Goal: Contribute content: Add original content to the website for others to see

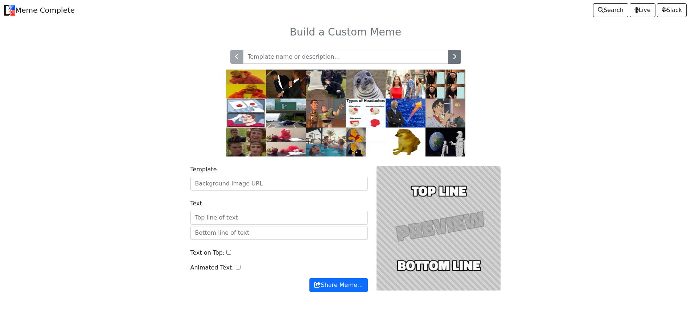
click at [329, 63] on input "text" at bounding box center [345, 57] width 205 height 14
click at [271, 187] on input "Template" at bounding box center [278, 184] width 177 height 14
paste input "https://i.imgur.com/Sa0EmyN.jpeg"
type input "https://i.imgur.com/Sa0EmyN.jpeg"
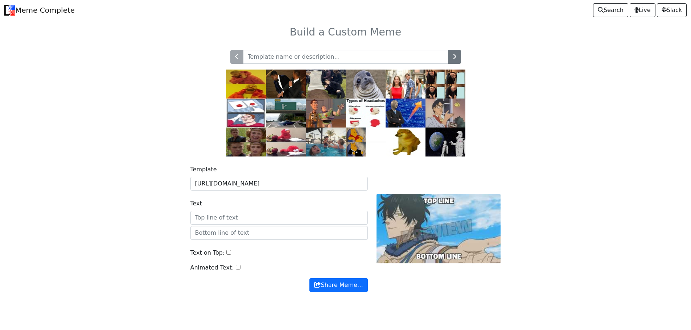
click at [124, 194] on div "Template https://i.imgur.com/Sa0EmyN.jpeg Text Text on Top: Animated Text: Shar…" at bounding box center [345, 233] width 479 height 153
click at [252, 220] on input "Text" at bounding box center [278, 218] width 177 height 14
click at [253, 236] on input "text" at bounding box center [278, 233] width 177 height 14
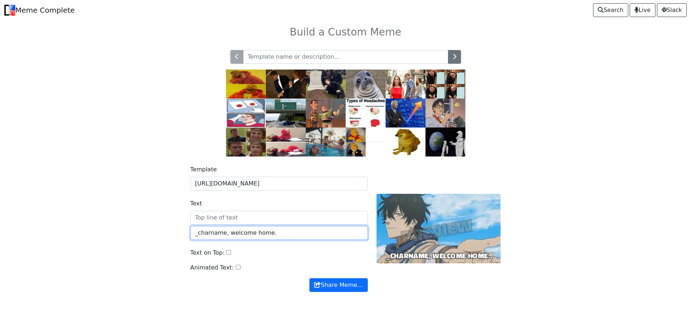
drag, startPoint x: 286, startPoint y: 230, endPoint x: 144, endPoint y: 227, distance: 141.9
click at [144, 227] on div "Template https://i.imgur.com/Sa0EmyN.jpeg Text _charname, welcome home. Text on…" at bounding box center [345, 233] width 479 height 153
click at [293, 230] on input "_charname, welcome home." at bounding box center [278, 233] width 177 height 14
drag, startPoint x: 303, startPoint y: 230, endPoint x: 104, endPoint y: 215, distance: 199.3
click at [104, 215] on body "Meme Complete Search Live Slack Build a Custom Meme" at bounding box center [345, 165] width 691 height 331
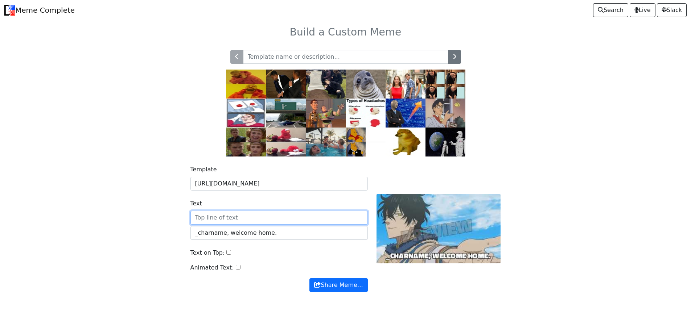
click at [298, 221] on input "Text" at bounding box center [278, 218] width 177 height 14
click at [296, 234] on input "_charname, welcome home." at bounding box center [278, 233] width 177 height 14
drag, startPoint x: 279, startPoint y: 233, endPoint x: 168, endPoint y: 229, distance: 110.7
click at [168, 229] on div "Template https://i.imgur.com/Sa0EmyN.jpeg Text _charname, welcome home. Text on…" at bounding box center [345, 233] width 479 height 153
click at [295, 229] on input "_charname, welcome home." at bounding box center [278, 233] width 177 height 14
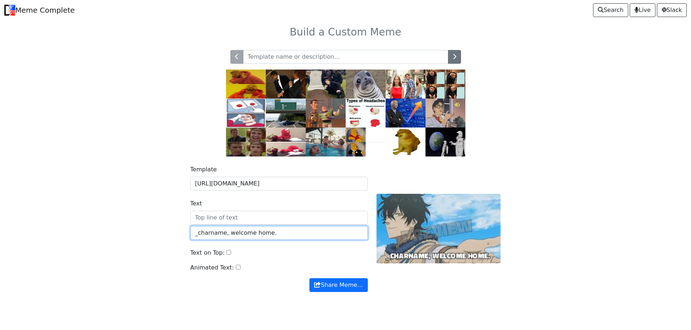
drag, startPoint x: 281, startPoint y: 228, endPoint x: 149, endPoint y: 223, distance: 132.5
click at [150, 223] on div "Template https://i.imgur.com/Sa0EmyN.jpeg Text _charname, welcome home. Text on…" at bounding box center [345, 233] width 479 height 153
type input "_username has saved _charname."
click at [226, 251] on input "Text on Top:" at bounding box center [228, 252] width 5 height 5
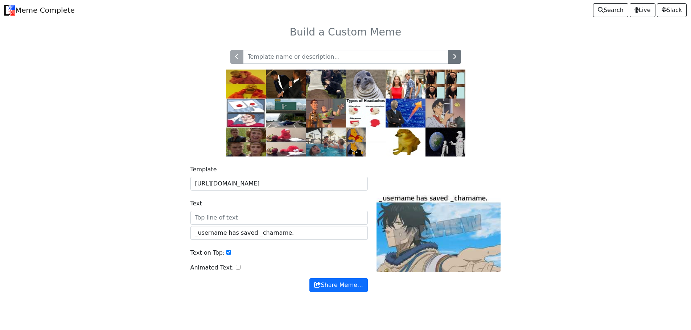
click at [226, 251] on input "Text on Top:" at bounding box center [228, 252] width 5 height 5
checkbox input "false"
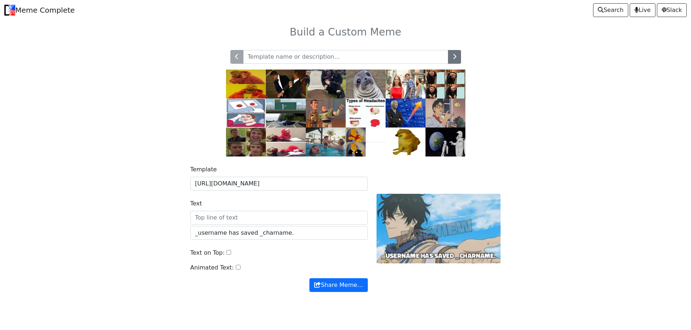
click at [236, 268] on input "Animated Text:" at bounding box center [238, 267] width 5 height 5
checkbox input "false"
click at [226, 255] on input "Text on Top:" at bounding box center [228, 252] width 5 height 5
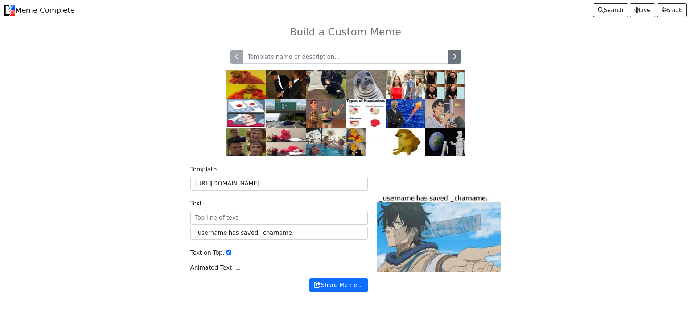
click at [226, 255] on input "Text on Top:" at bounding box center [228, 252] width 5 height 5
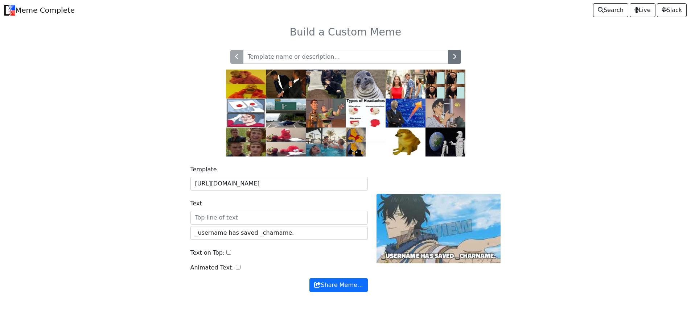
click at [226, 255] on input "Text on Top:" at bounding box center [228, 252] width 5 height 5
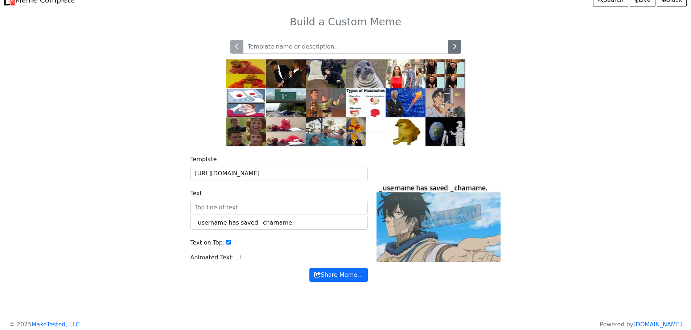
scroll to position [16, 0]
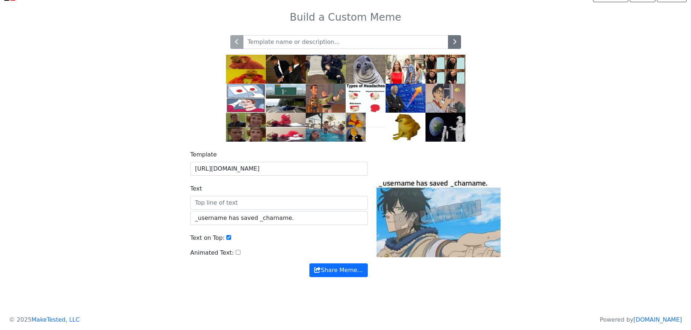
click at [226, 237] on input "Text on Top:" at bounding box center [228, 237] width 5 height 5
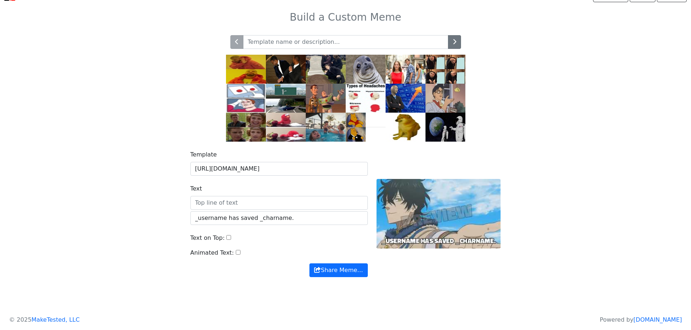
click at [226, 237] on input "Text on Top:" at bounding box center [228, 237] width 5 height 5
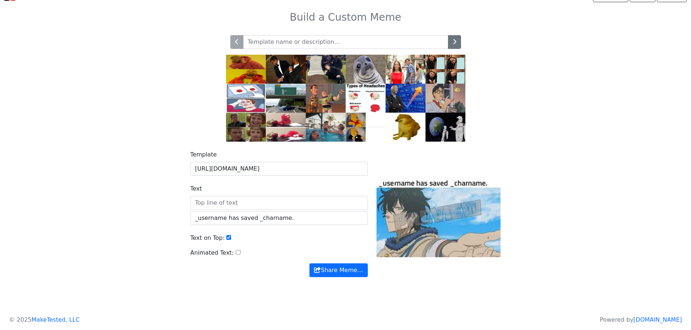
click at [226, 237] on input "Text on Top:" at bounding box center [228, 237] width 5 height 5
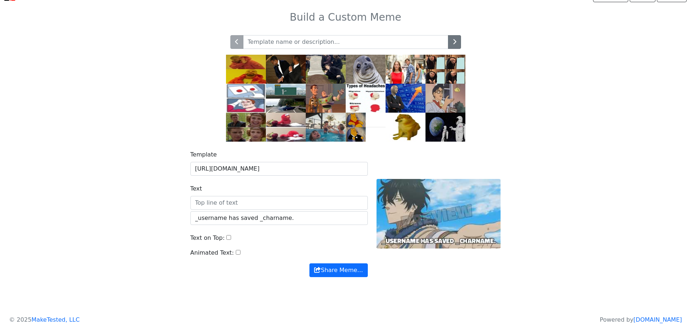
click at [226, 237] on input "Text on Top:" at bounding box center [228, 237] width 5 height 5
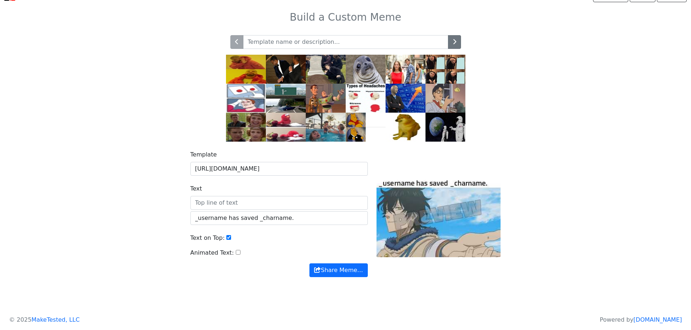
click at [226, 237] on input "Text on Top:" at bounding box center [228, 237] width 5 height 5
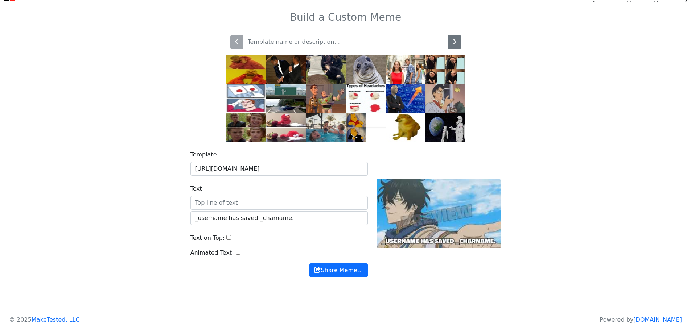
click at [226, 237] on input "Text on Top:" at bounding box center [228, 237] width 5 height 5
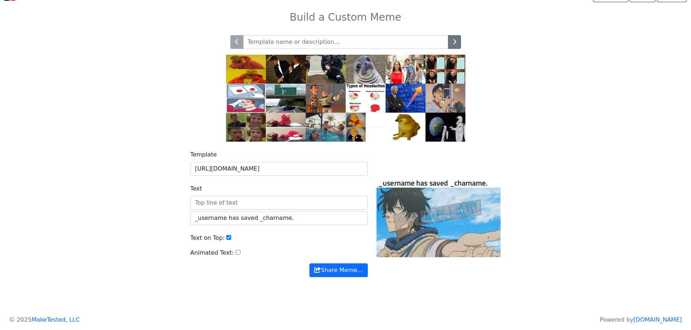
click at [226, 237] on input "Text on Top:" at bounding box center [228, 237] width 5 height 5
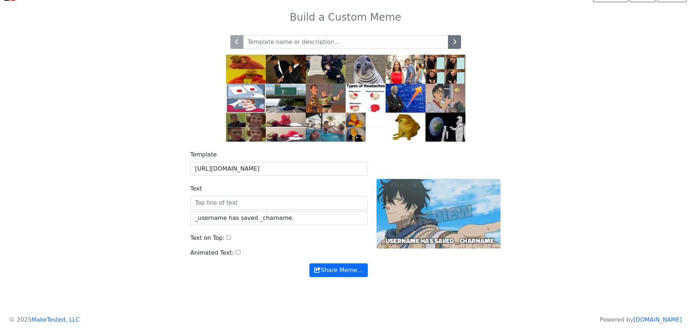
click at [226, 237] on input "Text on Top:" at bounding box center [228, 237] width 5 height 5
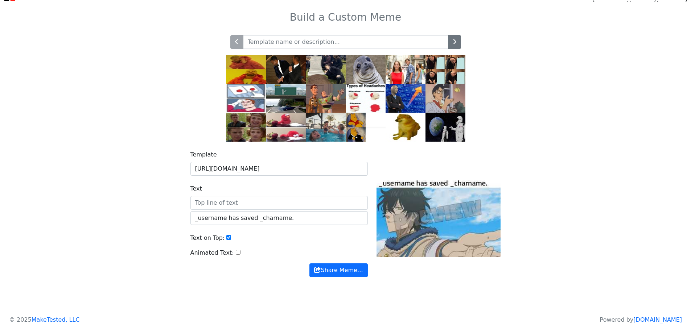
click at [226, 237] on input "Text on Top:" at bounding box center [228, 237] width 5 height 5
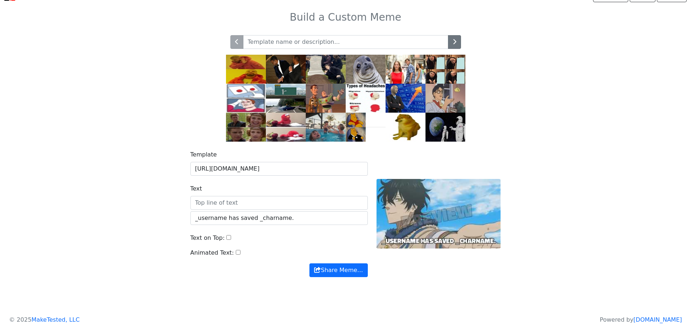
click at [226, 237] on input "Text on Top:" at bounding box center [228, 237] width 5 height 5
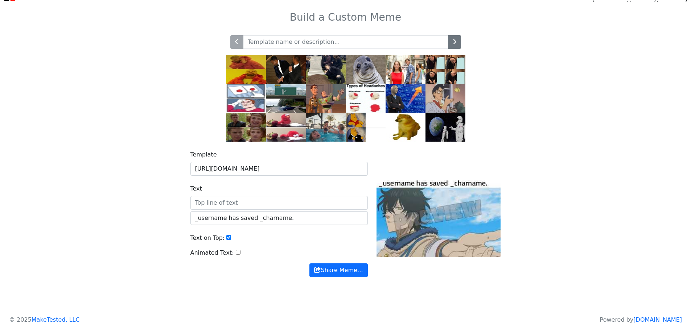
click at [226, 237] on input "Text on Top:" at bounding box center [228, 237] width 5 height 5
checkbox input "false"
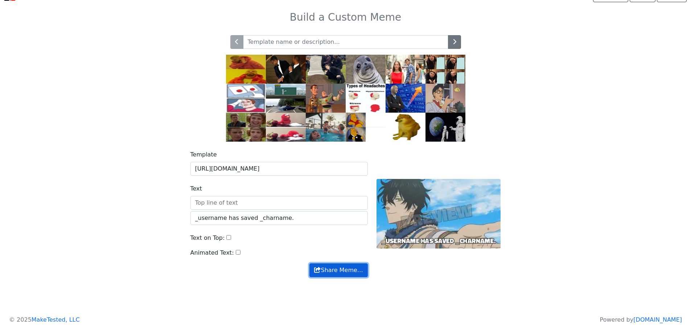
click at [343, 270] on button "Share Meme…" at bounding box center [338, 271] width 58 height 14
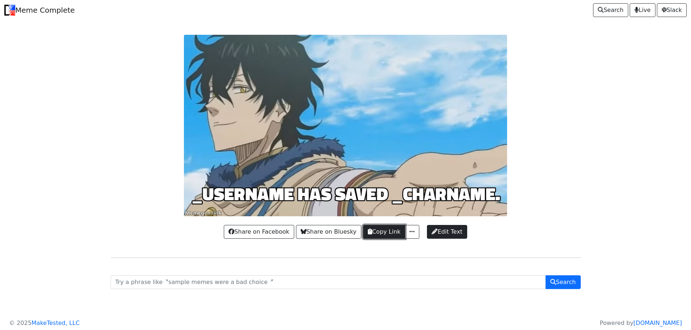
click at [395, 227] on button "Copy Link" at bounding box center [384, 232] width 42 height 14
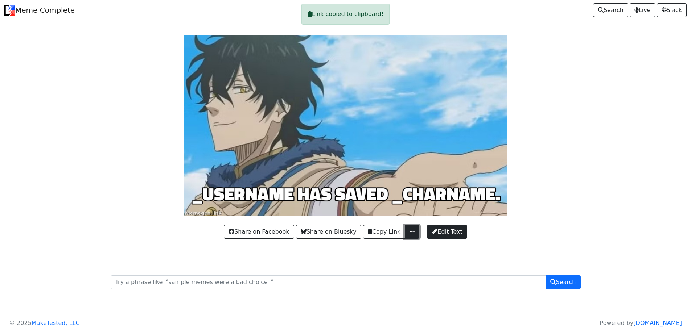
click at [408, 234] on span "button" at bounding box center [411, 232] width 7 height 6
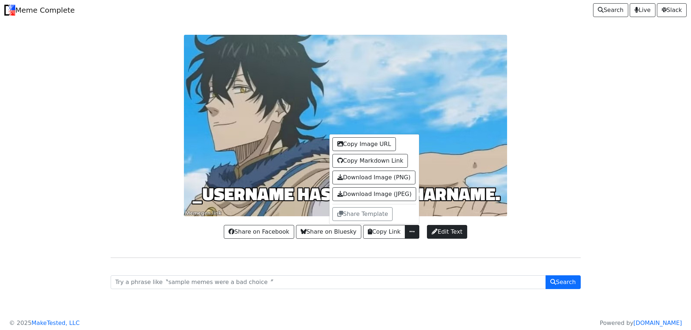
click at [529, 166] on div at bounding box center [345, 126] width 479 height 182
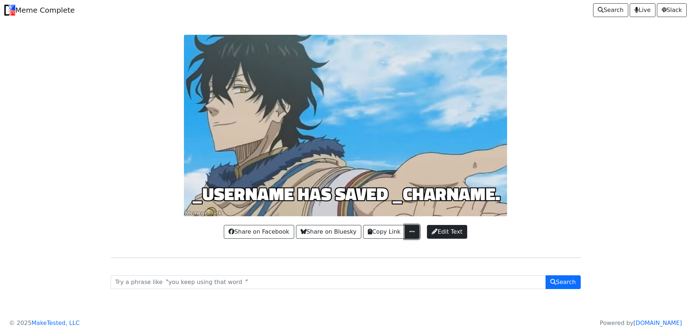
click at [405, 234] on button "button" at bounding box center [412, 232] width 15 height 14
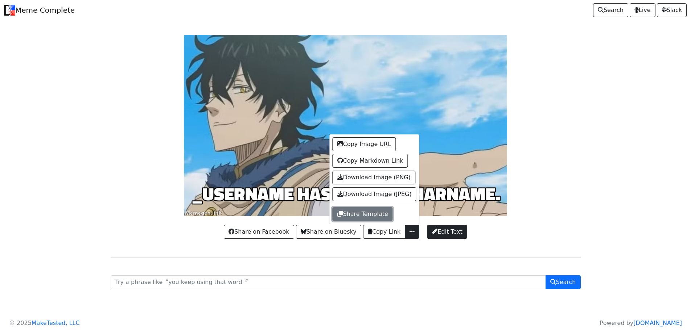
click at [377, 213] on button "Share Template" at bounding box center [363, 214] width 60 height 14
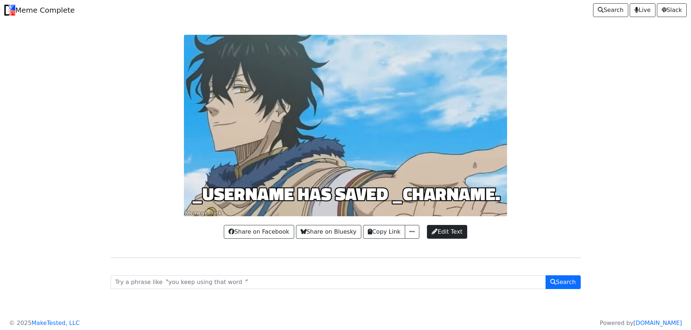
click at [444, 239] on div "Share on Facebook Share on Bluesky Copy Link Copy Image URL Copy Markdown Link …" at bounding box center [346, 229] width 470 height 24
click at [461, 223] on div "Share on Facebook Share on Bluesky Copy Link Copy Image URL Copy Markdown Link …" at bounding box center [346, 229] width 470 height 24
click at [453, 231] on span "Edit Text" at bounding box center [447, 232] width 30 height 9
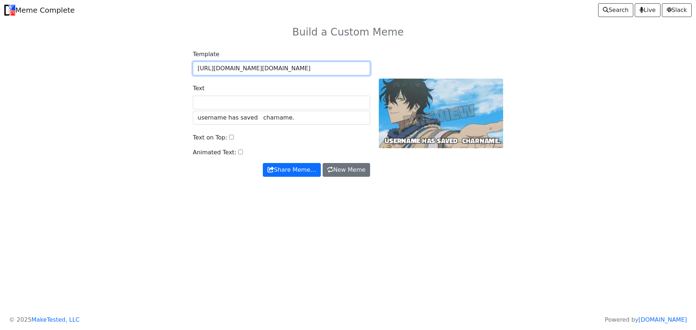
click at [275, 75] on input "https://api.memegen.link/images/custom/_/__username_has_saved___charname..jpg?b…" at bounding box center [281, 69] width 177 height 14
click at [282, 72] on input "https://api.memegen.link/images/custom/_/__username_has_saved___charname..jpg?b…" at bounding box center [281, 69] width 177 height 14
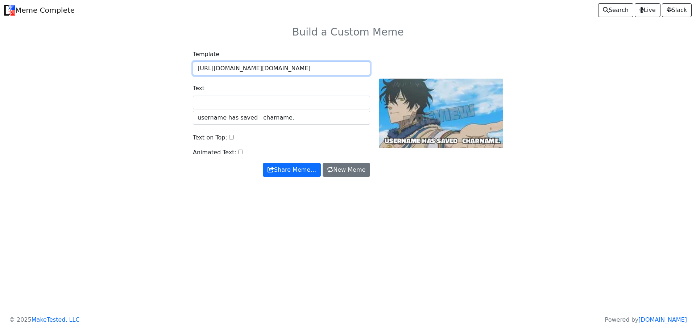
drag, startPoint x: 308, startPoint y: 71, endPoint x: 348, endPoint y: 73, distance: 39.6
click at [348, 73] on input "https://api.memegen.link/images/custom/_/__username_has_saved___charname..jpg?b…" at bounding box center [281, 69] width 177 height 14
click at [303, 75] on input "https://api.memegen.link/images/custom/_/__username_has_saved___charname..jpg?b…" at bounding box center [281, 69] width 177 height 14
drag, startPoint x: 262, startPoint y: 69, endPoint x: 307, endPoint y: 71, distance: 44.7
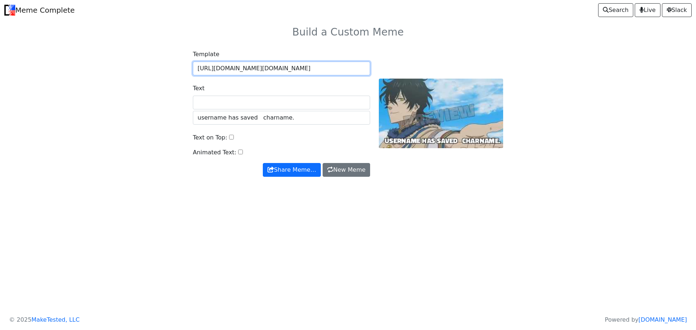
click at [307, 71] on input "https://api.memegen.link/images/custom/_/__username_has_saved___charname..jpg?b…" at bounding box center [281, 69] width 177 height 14
click at [280, 70] on input "https://api.memegen.link/images/custom/_/__username_has_saved___charname..jpg?b…" at bounding box center [281, 69] width 177 height 14
click at [234, 67] on input "https://api.memegen.link/images/custom/_/__username_has_saved___charname..jpg?b…" at bounding box center [281, 69] width 177 height 14
drag, startPoint x: 363, startPoint y: 75, endPoint x: 312, endPoint y: 74, distance: 50.8
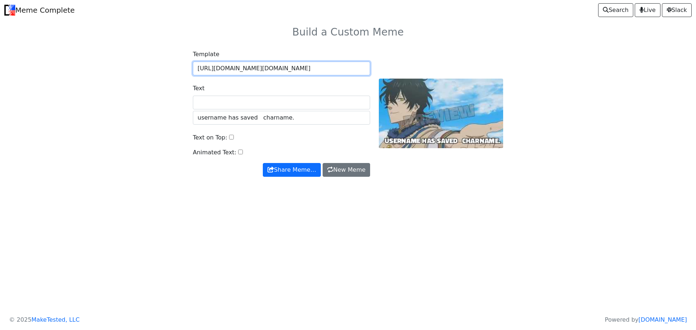
click at [345, 74] on input "https://api.memegen.link/images/custom/_/_username_has_saved___charname..jpg?ba…" at bounding box center [281, 69] width 177 height 14
click at [207, 67] on input "https://api.memegen.link/images/custom/_/_username_has_saved___charname..jpg?ba…" at bounding box center [281, 69] width 177 height 14
drag, startPoint x: 315, startPoint y: 72, endPoint x: 375, endPoint y: 75, distance: 60.3
click at [375, 75] on div "Template https://api.memegen.link/images/custom/_/_username_has_saved__charname…" at bounding box center [348, 113] width 319 height 127
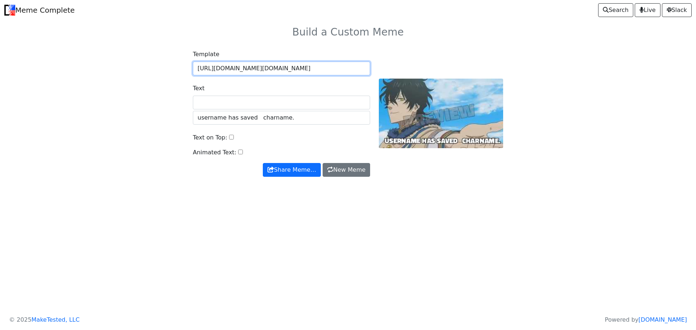
click at [370, 71] on input "https://api.memegen.link/images/custom/_/_username_has_saved__charname..jpg?bac…" at bounding box center [281, 69] width 177 height 14
drag, startPoint x: 367, startPoint y: 69, endPoint x: 1, endPoint y: 69, distance: 366.0
click at [1, 69] on body "Meme Complete Search Live Slack Build a Custom Meme Template https://api.memege…" at bounding box center [348, 107] width 696 height 215
type input "https://api.memegen.link/images/custom/_/_username_has_saved__charname..jpg?bac…"
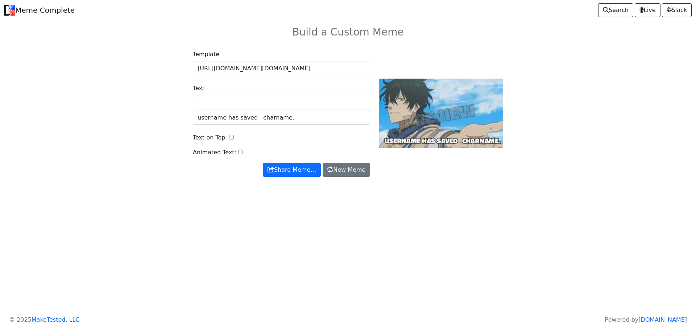
click at [21, 12] on link "Meme Complete" at bounding box center [39, 10] width 70 height 15
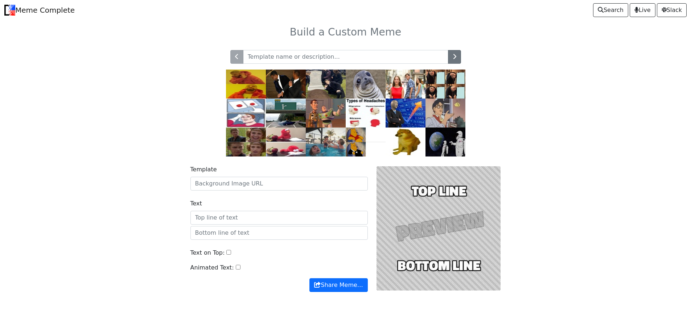
click at [295, 60] on input "text" at bounding box center [345, 57] width 205 height 14
click at [255, 190] on input "Template" at bounding box center [278, 184] width 177 height 14
paste input "[URL][DOMAIN_NAME]"
type input "[URL][DOMAIN_NAME]"
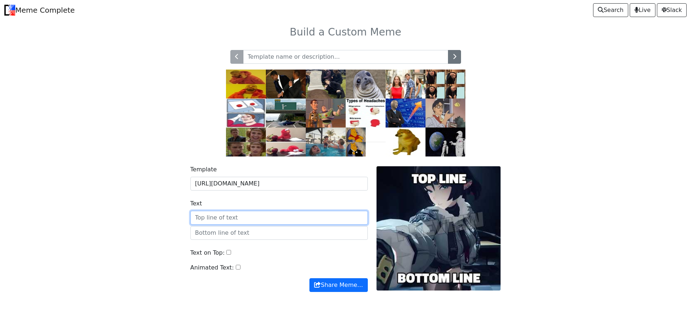
click at [284, 221] on input "Text" at bounding box center [278, 218] width 177 height 14
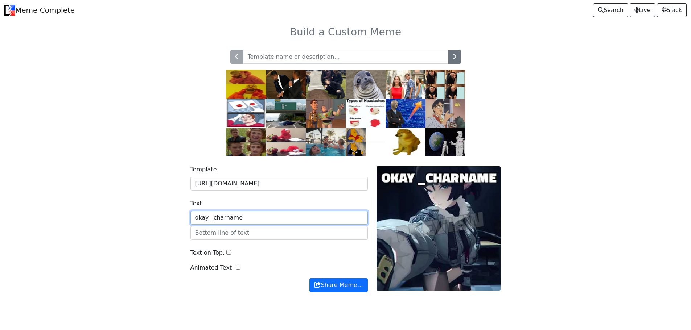
type input "okay _charname"
click at [283, 231] on input "text" at bounding box center [278, 233] width 177 height 14
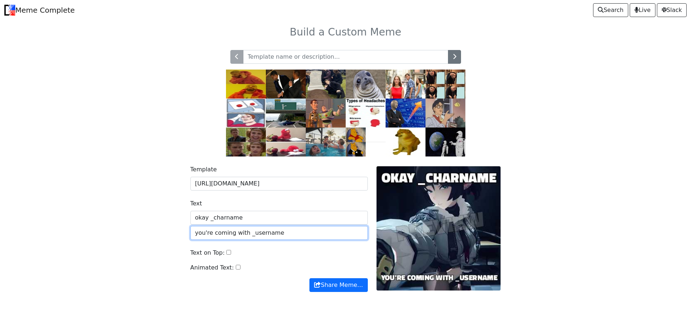
type input "you're coming with _username"
click at [221, 254] on label "Text on Top:" at bounding box center [207, 253] width 34 height 9
click at [226, 254] on input "Text on Top:" at bounding box center [228, 252] width 5 height 5
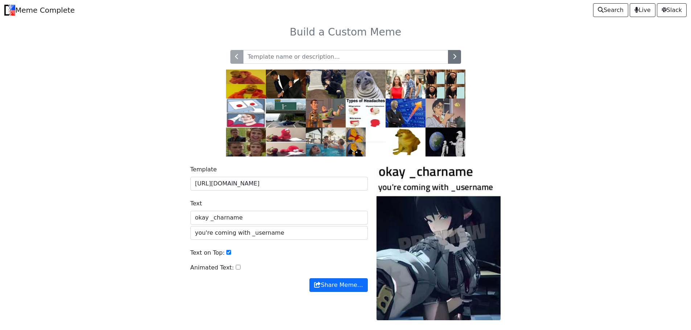
click at [228, 254] on div "Text on Top:" at bounding box center [278, 256] width 177 height 15
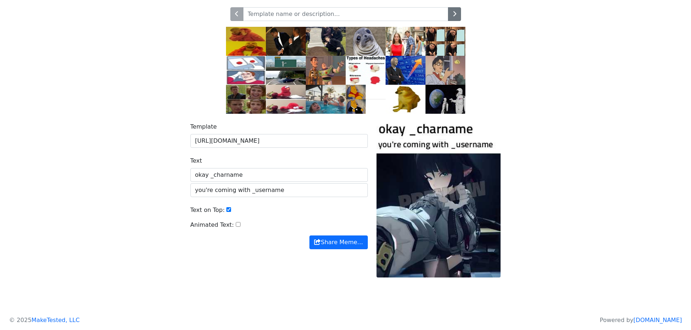
scroll to position [43, 0]
click at [226, 208] on input "Text on Top:" at bounding box center [228, 209] width 5 height 5
checkbox input "false"
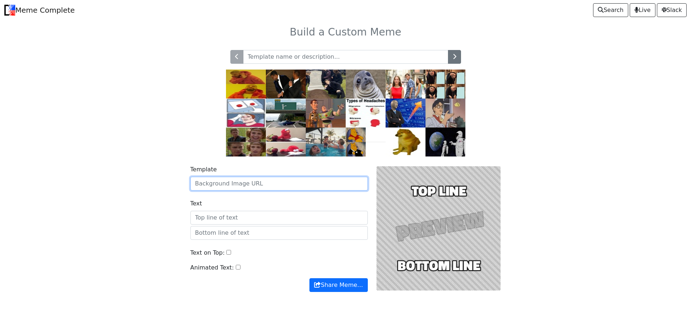
click at [252, 180] on input "Template" at bounding box center [278, 184] width 177 height 14
paste input "https://i.imgur.com/Iuc8PD8.jpeg"
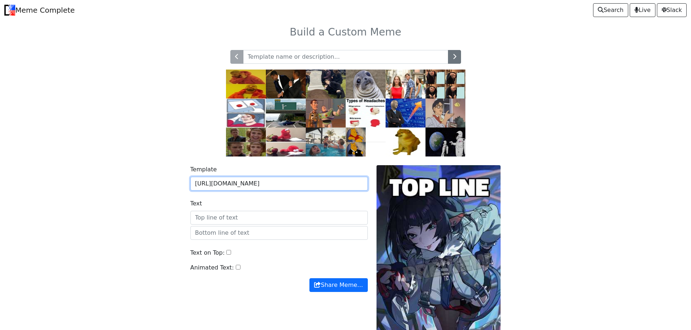
type input "https://i.imgur.com/Iuc8PD8.jpeg"
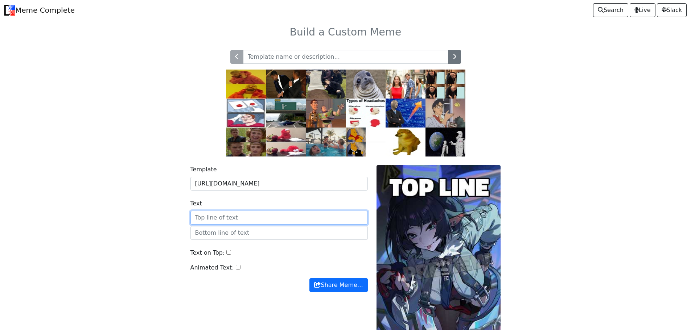
click at [247, 220] on input "Text" at bounding box center [278, 218] width 177 height 14
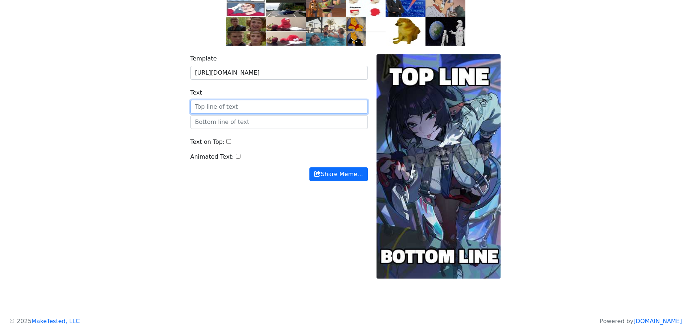
scroll to position [112, 0]
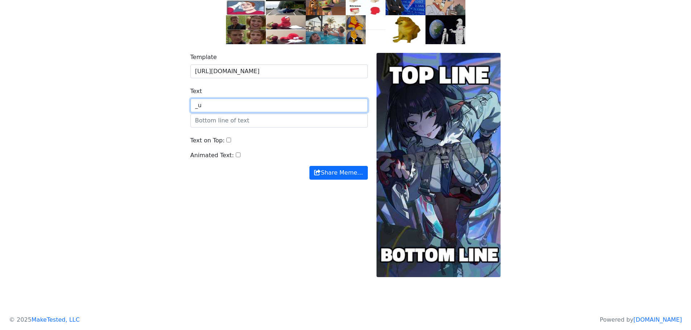
type input "_"
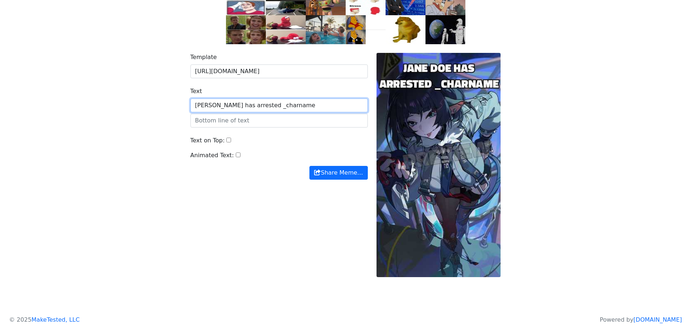
type input "Jane Doe has arrested _charname"
click at [308, 118] on input "text" at bounding box center [278, 121] width 177 height 14
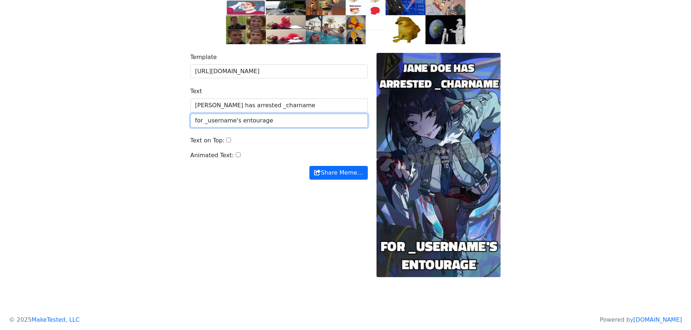
type input "for _username's entourage"
drag, startPoint x: 217, startPoint y: 105, endPoint x: 172, endPoint y: 104, distance: 45.0
click at [172, 104] on div "Template https://i.imgur.com/Iuc8PD8.jpeg Text Jane Doe has arrested _charname …" at bounding box center [345, 169] width 479 height 251
click at [304, 116] on input "for _username's entourage" at bounding box center [278, 121] width 177 height 14
click at [284, 121] on input "for _username's entourage" at bounding box center [278, 121] width 177 height 14
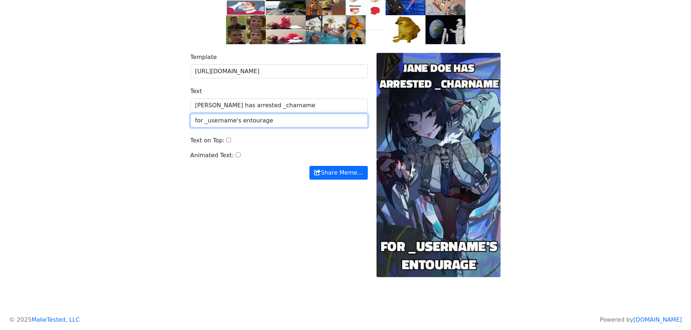
click at [270, 120] on input "for _username's entourage" at bounding box center [278, 121] width 177 height 14
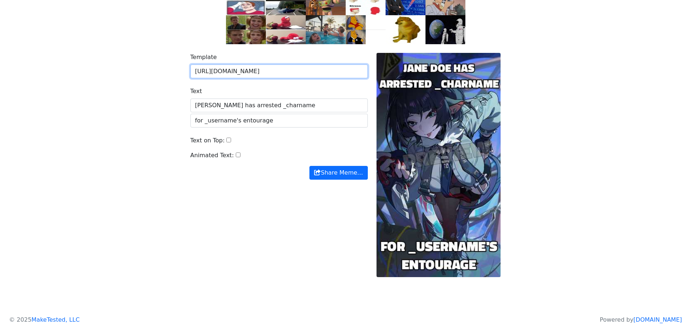
drag, startPoint x: 295, startPoint y: 66, endPoint x: 0, endPoint y: 45, distance: 296.0
click at [0, 45] on body "Meme Complete Search Live Slack Build a Custom Meme" at bounding box center [345, 102] width 691 height 428
paste input "fxKu2Ha"
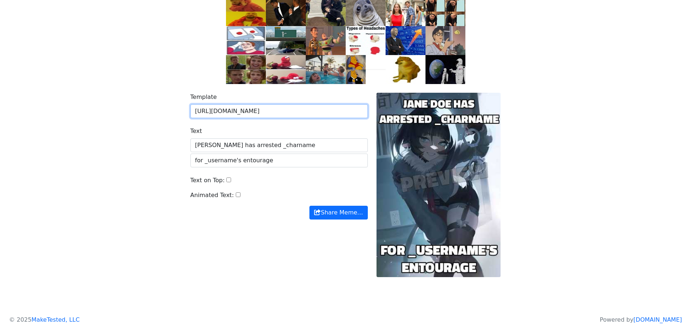
scroll to position [73, 0]
type input "https://i.imgur.com/fxKu2Ha.jpeg"
click at [302, 101] on div "Template https://i.imgur.com/fxKu2Ha.jpeg" at bounding box center [278, 105] width 177 height 25
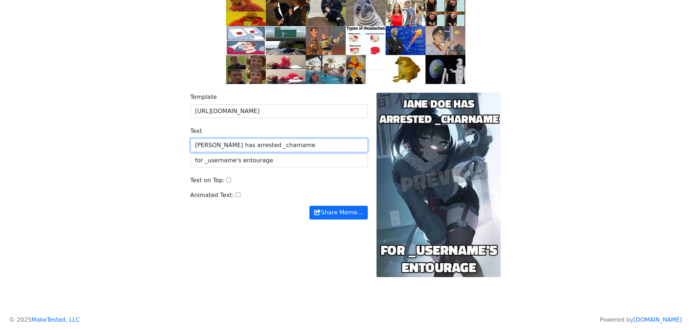
click at [297, 143] on input "Jane Doe has arrested _charname" at bounding box center [278, 146] width 177 height 14
click at [250, 145] on input "Jane Doe has arrested _charname" at bounding box center [278, 146] width 177 height 14
type input "Jane Doe has cuffed _charname"
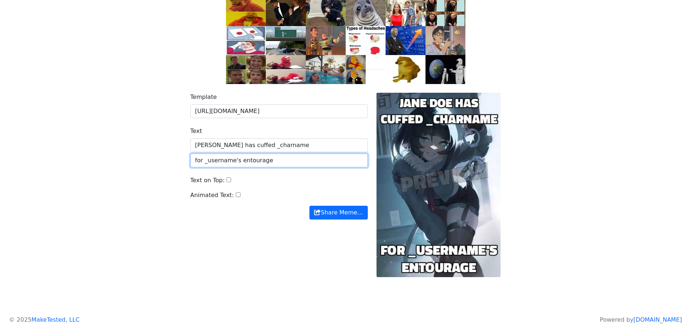
click at [286, 166] on input "for _username's entourage" at bounding box center [278, 161] width 177 height 14
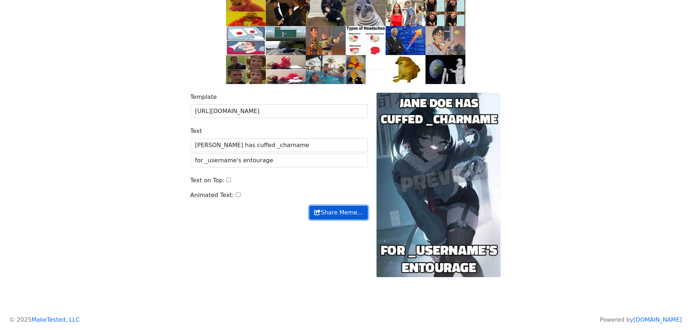
click at [337, 207] on button "Share Meme…" at bounding box center [338, 213] width 58 height 14
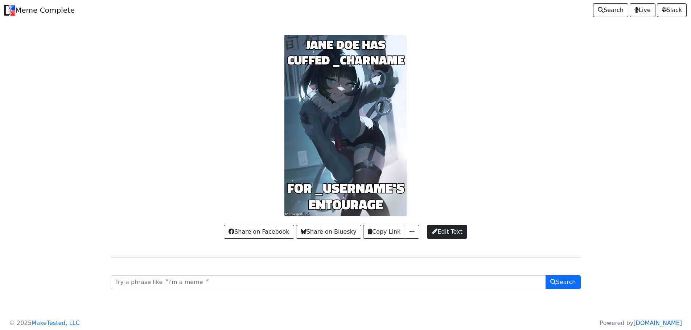
click at [341, 86] on div at bounding box center [345, 126] width 479 height 182
click at [446, 228] on span "Edit Text" at bounding box center [447, 232] width 30 height 9
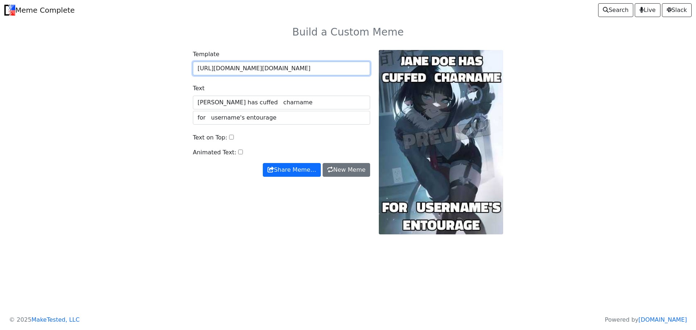
drag, startPoint x: 198, startPoint y: 70, endPoint x: 419, endPoint y: 90, distance: 221.0
click at [419, 90] on div "Template https://api.memegen.link/images/custom/jane_doe_has_cuffed___charname/…" at bounding box center [348, 142] width 319 height 185
click at [358, 71] on input "https://api.memegen.link/images/custom/jane_doe_has_cuffed___charname/for___use…" at bounding box center [281, 69] width 177 height 14
drag, startPoint x: 330, startPoint y: 66, endPoint x: 417, endPoint y: 89, distance: 90.4
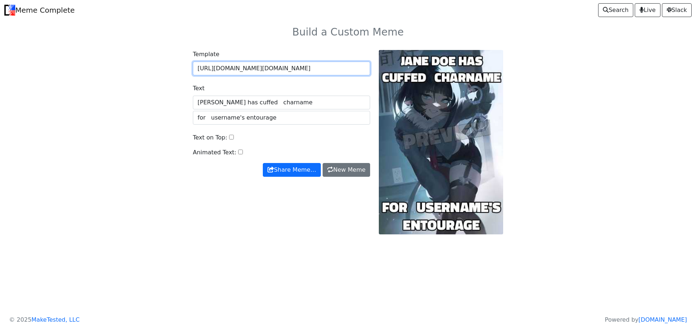
click at [417, 89] on div "Template https://api.memegen.link/images/custom/jane_doe_has_cuffed___charname/…" at bounding box center [348, 142] width 319 height 185
click at [347, 62] on input "https://api.memegen.link/images/custom/jane_doe_has_cuffed___charname/for___use…" at bounding box center [281, 69] width 177 height 14
drag, startPoint x: 366, startPoint y: 70, endPoint x: 19, endPoint y: 89, distance: 347.3
click at [20, 89] on body "Meme Complete Search Live Slack Build a Custom Meme Template https://api.memege…" at bounding box center [348, 136] width 696 height 273
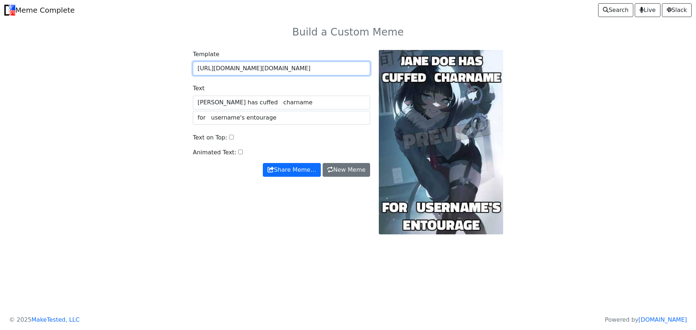
click at [334, 66] on input "https://api.memegen.link/images/custom/jane_doe_has_cuffed___charname/for___use…" at bounding box center [281, 69] width 177 height 14
drag, startPoint x: 199, startPoint y: 69, endPoint x: 374, endPoint y: 77, distance: 174.7
click at [386, 77] on div "Template https://api.memegen.link/images/custom/jane_doe_has_cuffed___charname/…" at bounding box center [348, 142] width 319 height 185
click at [347, 67] on input "[URL][DOMAIN_NAME][DOMAIN_NAME]" at bounding box center [281, 69] width 177 height 14
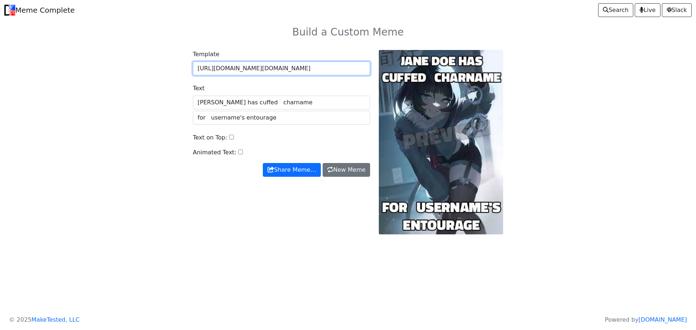
click at [370, 69] on input "[URL][DOMAIN_NAME][DOMAIN_NAME]" at bounding box center [281, 69] width 177 height 14
click at [364, 67] on input "[URL][DOMAIN_NAME][DOMAIN_NAME]" at bounding box center [281, 69] width 177 height 14
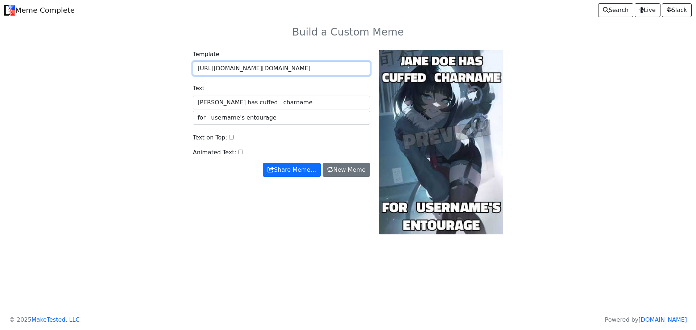
drag, startPoint x: 368, startPoint y: 68, endPoint x: 142, endPoint y: 64, distance: 226.4
click at [142, 64] on div "Template [URL][DOMAIN_NAME][DOMAIN_NAME] Text [PERSON_NAME] has cuffed charname…" at bounding box center [348, 146] width 479 height 211
click at [336, 71] on input "[URL][DOMAIN_NAME][DOMAIN_NAME]" at bounding box center [281, 69] width 177 height 14
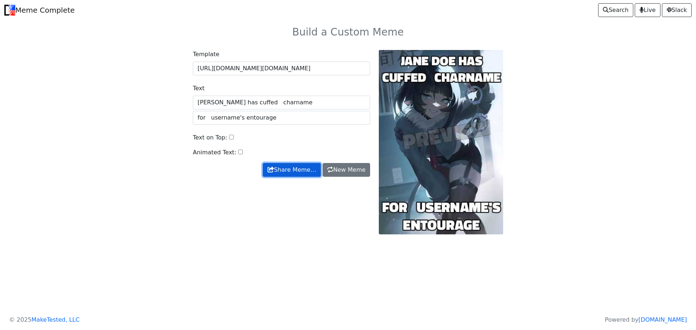
click at [304, 170] on button "Share Meme…" at bounding box center [292, 170] width 58 height 14
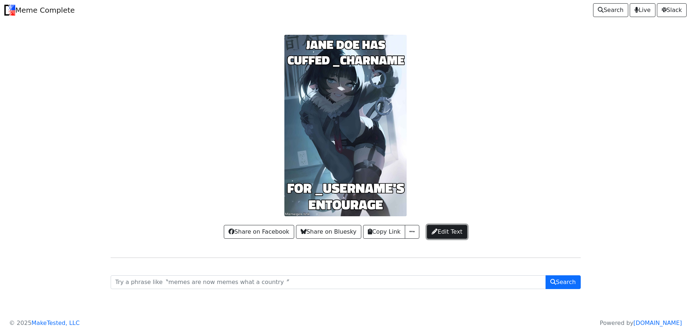
click at [446, 226] on link "Edit Text" at bounding box center [447, 232] width 40 height 14
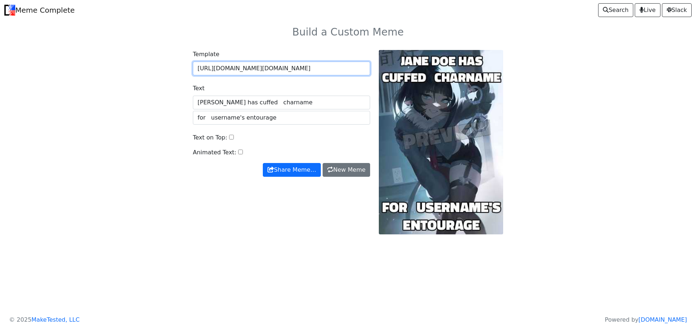
click at [256, 74] on input "[URL][DOMAIN_NAME][DOMAIN_NAME]" at bounding box center [281, 69] width 177 height 14
click at [281, 72] on input "[URL][DOMAIN_NAME][DOMAIN_NAME]" at bounding box center [281, 69] width 177 height 14
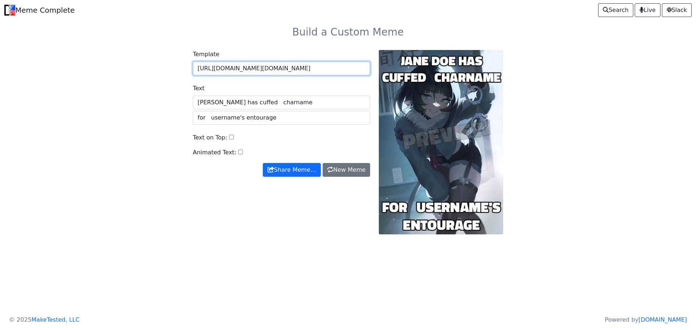
drag, startPoint x: 349, startPoint y: 70, endPoint x: 356, endPoint y: 70, distance: 7.6
click at [356, 70] on input "[URL][DOMAIN_NAME][DOMAIN_NAME]" at bounding box center [281, 69] width 177 height 14
drag, startPoint x: 369, startPoint y: 70, endPoint x: 112, endPoint y: 70, distance: 257.2
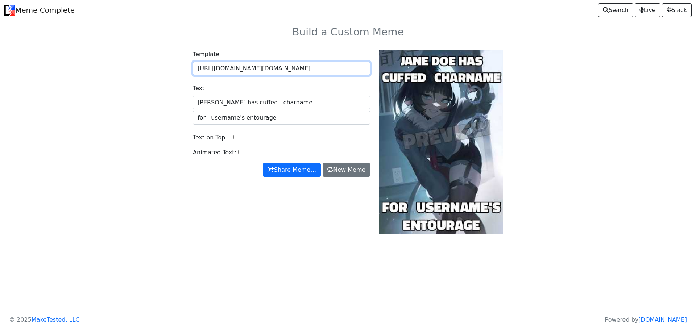
click at [112, 70] on div "Template [URL][DOMAIN_NAME][DOMAIN_NAME] Text [PERSON_NAME] has cuffed charname…" at bounding box center [348, 146] width 479 height 211
